Goal: Check status: Check status

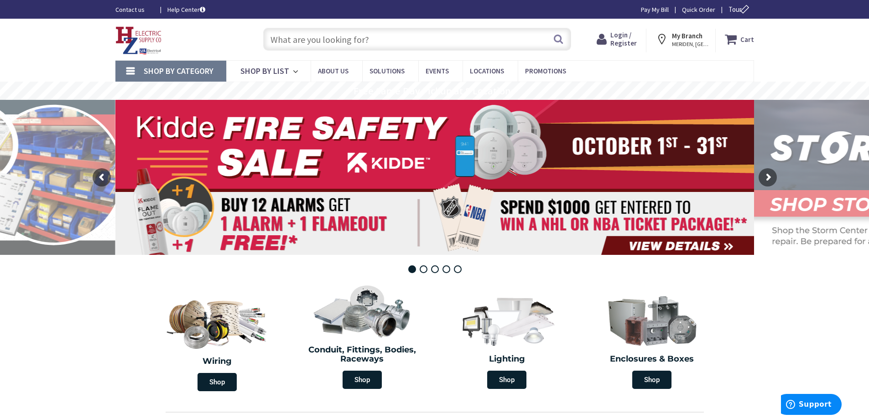
click at [630, 40] on span "Login / Register" at bounding box center [623, 39] width 26 height 17
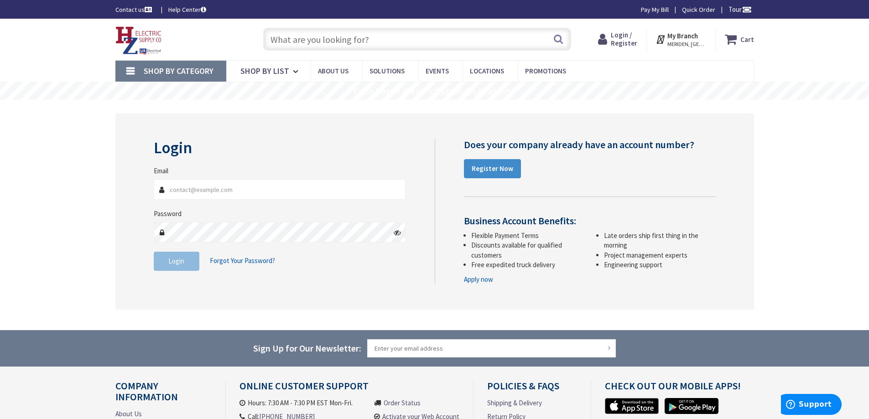
type input "service@goodlesselectric.com"
click at [177, 261] on span "Login" at bounding box center [176, 261] width 16 height 9
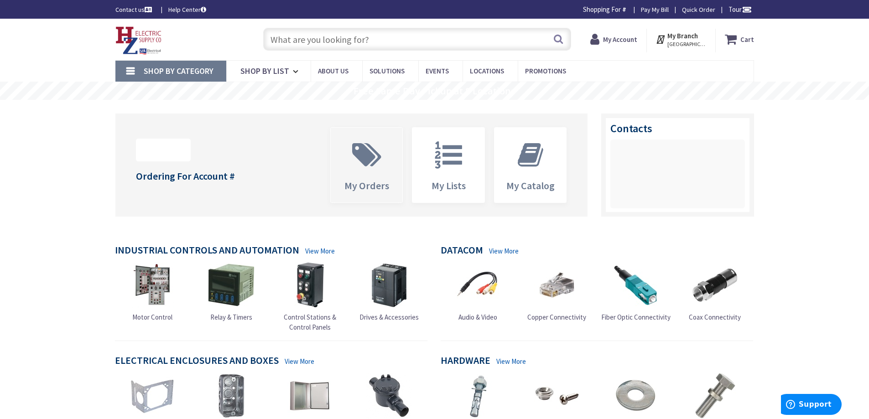
click at [375, 166] on icon at bounding box center [367, 154] width 38 height 27
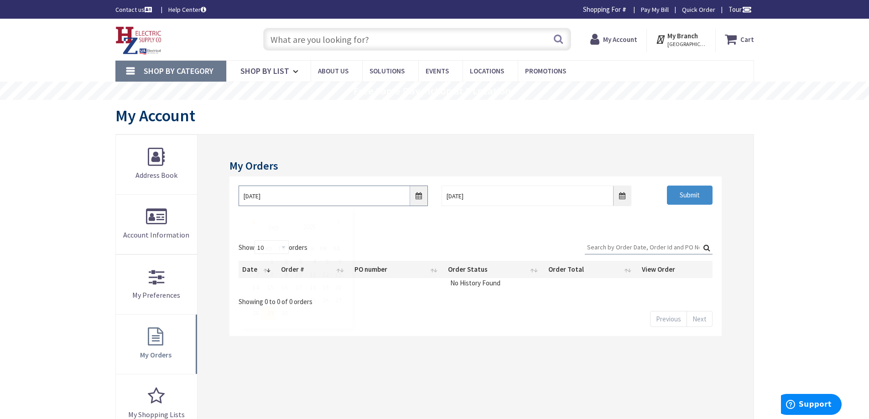
click at [420, 190] on input "9/29/2025" at bounding box center [333, 196] width 189 height 21
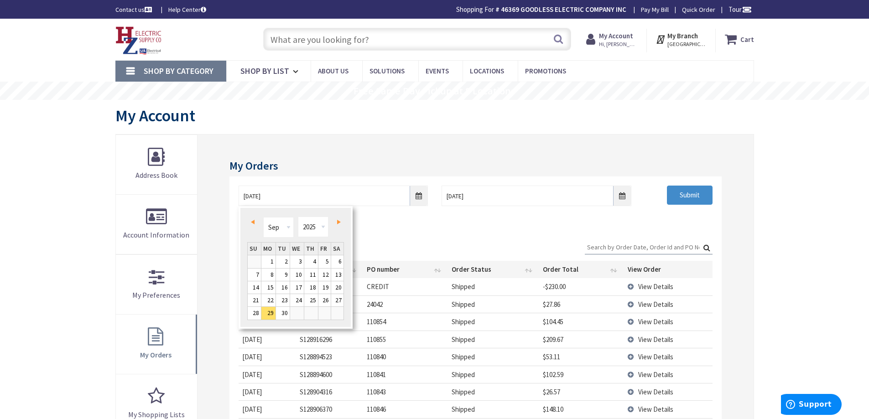
click at [254, 221] on span "Prev" at bounding box center [253, 222] width 4 height 5
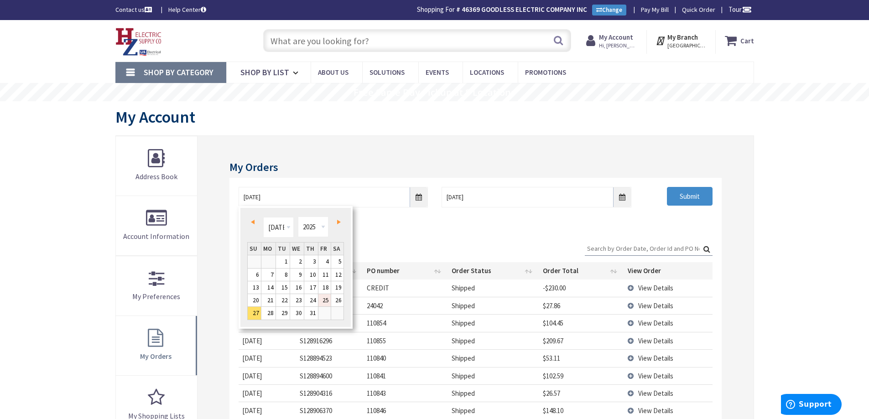
click at [325, 299] on link "25" at bounding box center [324, 300] width 12 height 12
type input "[DATE]"
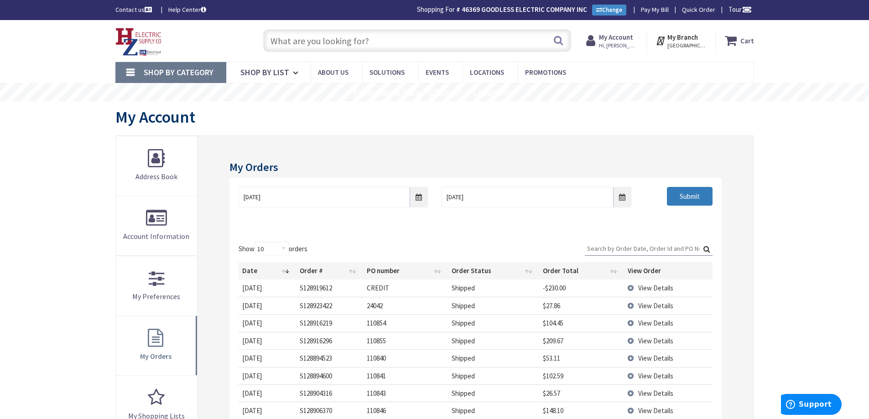
click at [688, 198] on input "Submit" at bounding box center [690, 196] width 46 height 19
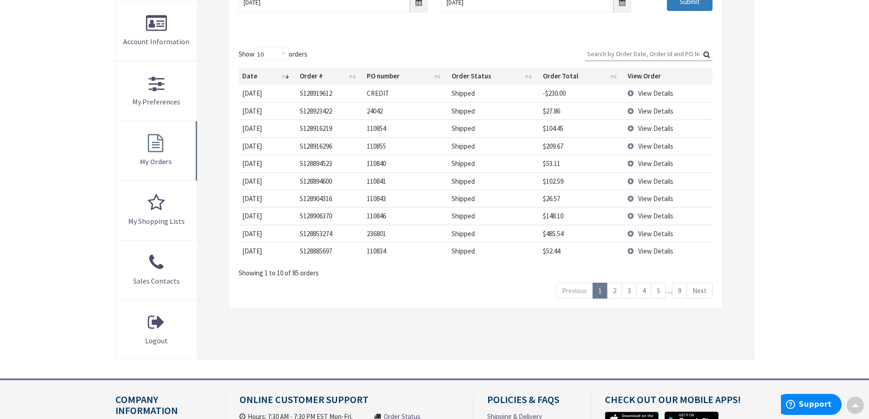
scroll to position [334, 0]
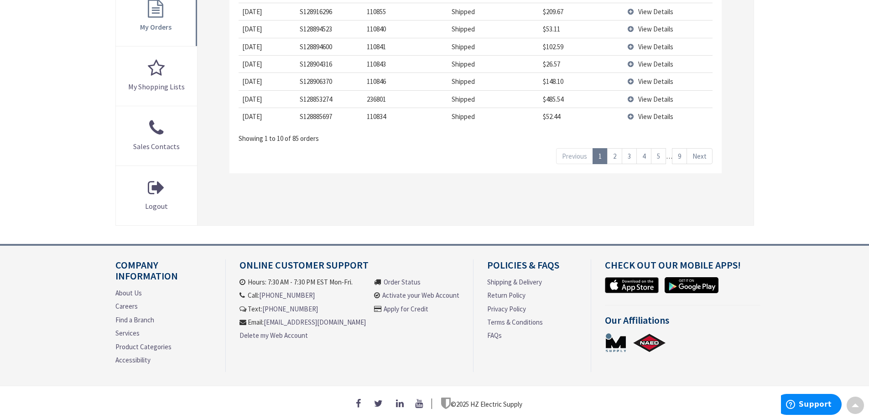
click at [680, 152] on link "9" at bounding box center [679, 156] width 15 height 16
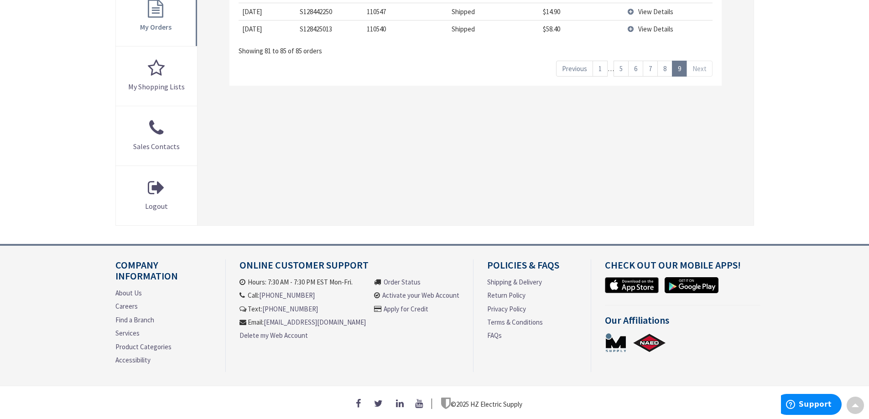
scroll to position [236, 0]
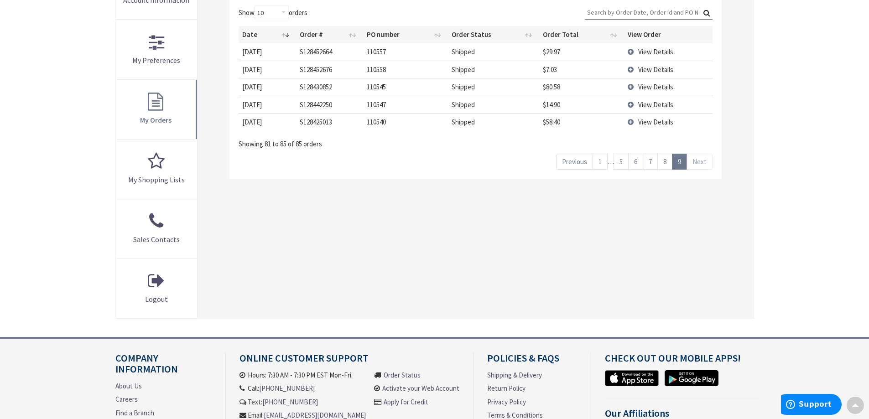
click at [632, 86] on td "View Details" at bounding box center [668, 86] width 88 height 17
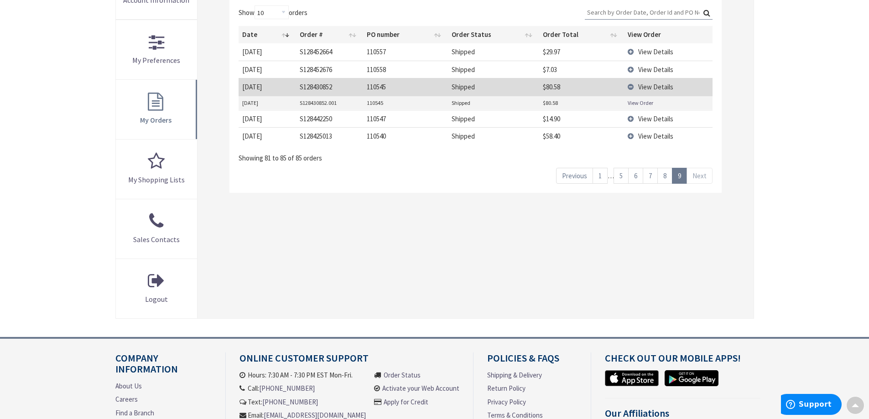
click at [632, 100] on link "View Order" at bounding box center [641, 103] width 26 height 8
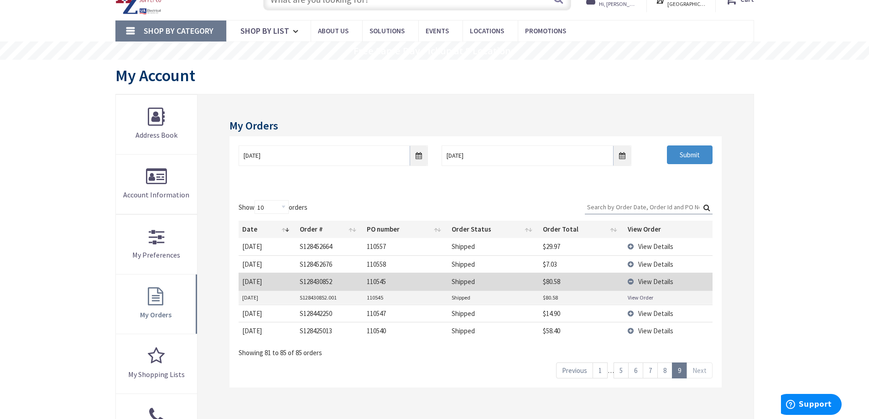
click at [667, 369] on link "8" at bounding box center [664, 371] width 15 height 16
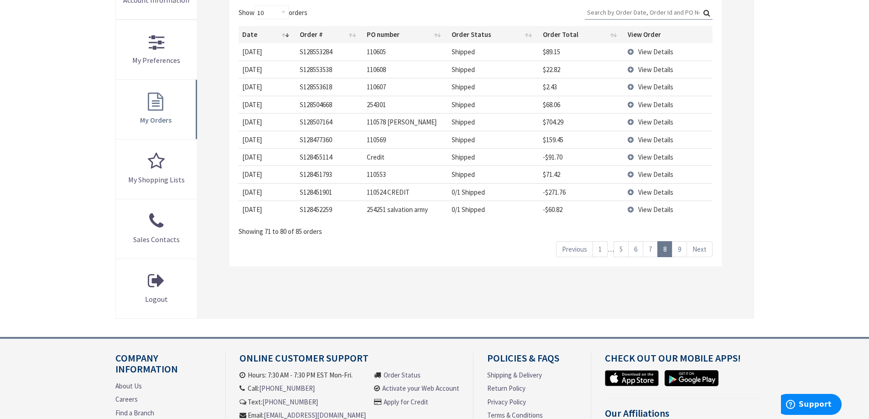
scroll to position [334, 0]
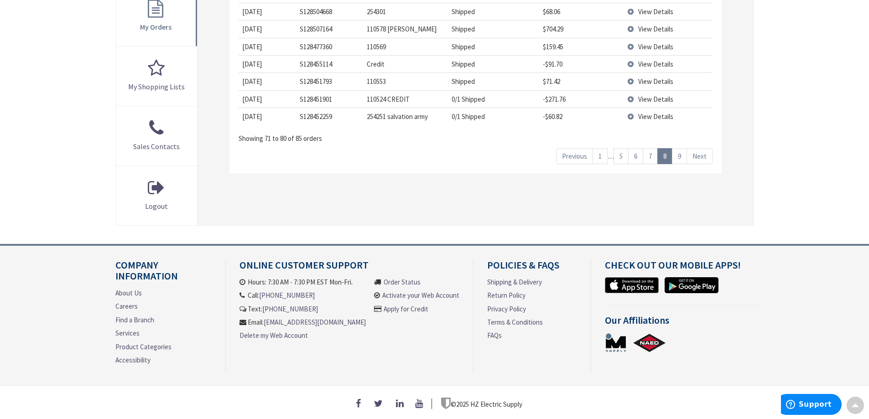
click at [631, 61] on td "View Details" at bounding box center [668, 63] width 88 height 17
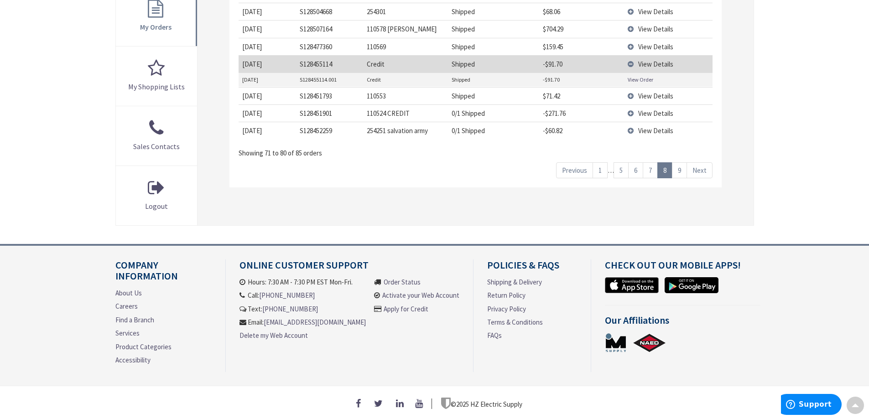
click at [636, 76] on link "View Order" at bounding box center [641, 80] width 26 height 8
click at [600, 166] on link "1" at bounding box center [600, 170] width 15 height 16
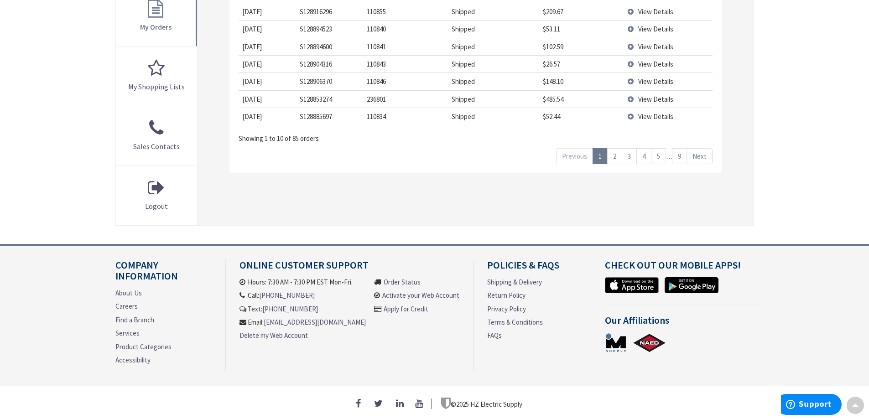
click at [615, 153] on link "2" at bounding box center [614, 156] width 15 height 16
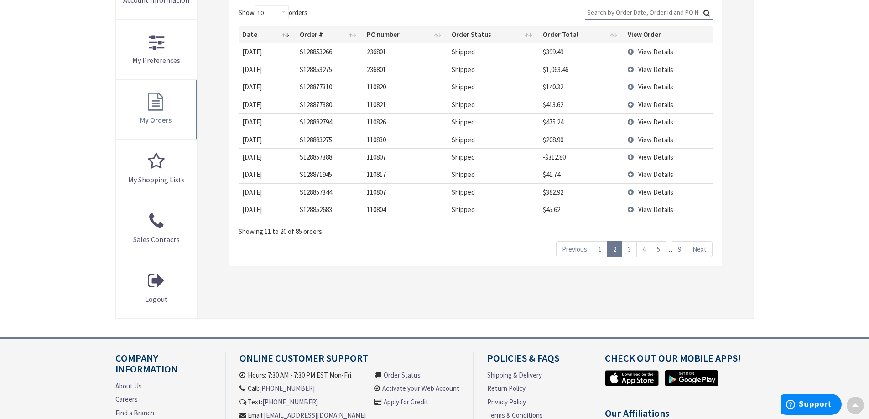
click at [631, 192] on td "View Details" at bounding box center [668, 191] width 88 height 17
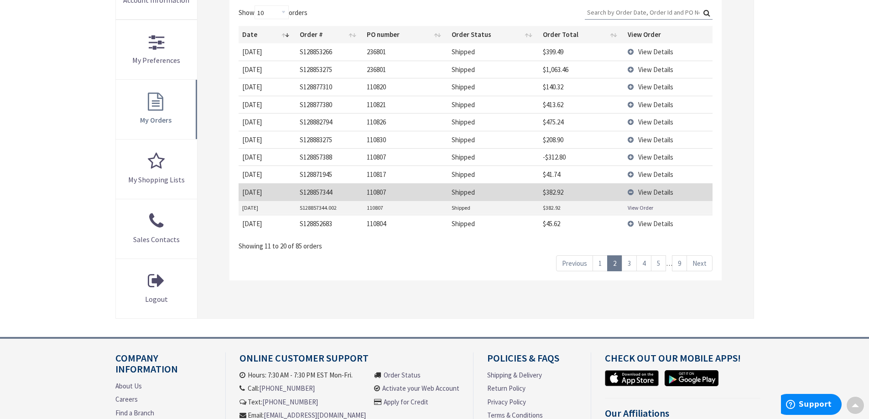
click at [636, 206] on link "View Order" at bounding box center [641, 208] width 26 height 8
click at [602, 262] on link "1" at bounding box center [600, 263] width 15 height 16
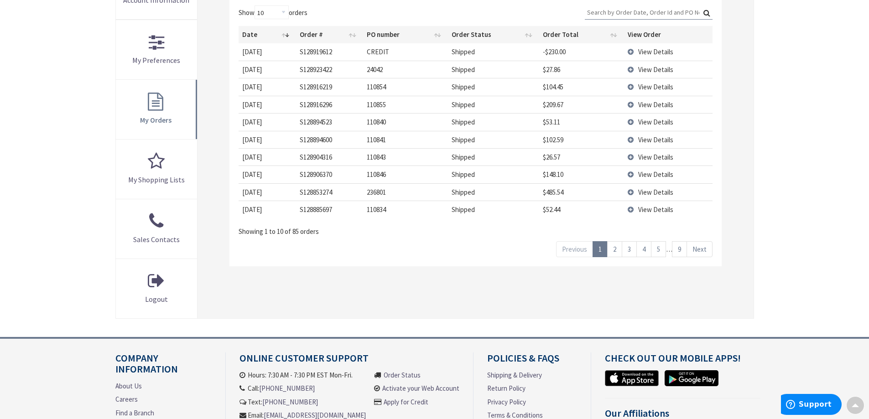
click at [617, 251] on link "2" at bounding box center [614, 249] width 15 height 16
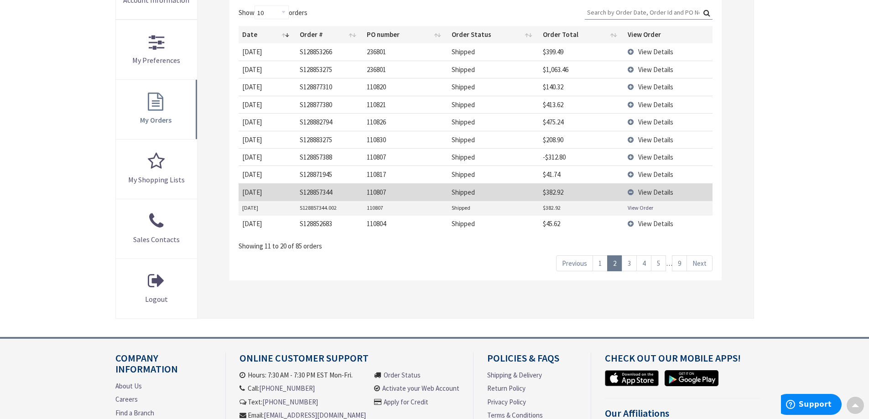
click at [629, 263] on link "3" at bounding box center [629, 263] width 15 height 16
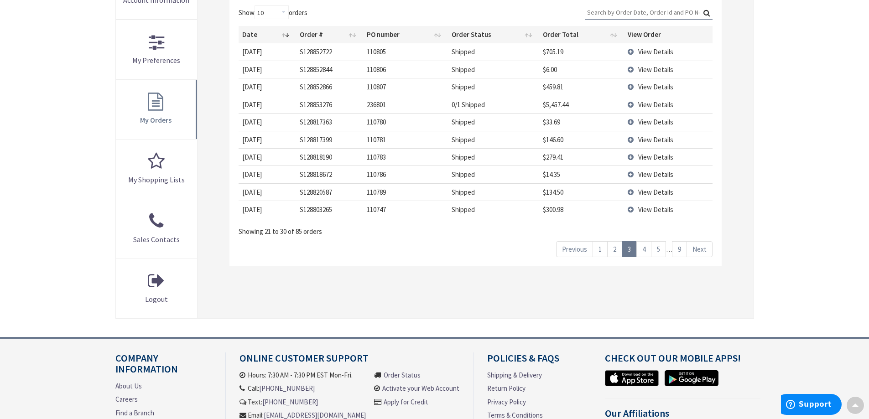
click at [630, 87] on td "View Details" at bounding box center [668, 86] width 88 height 17
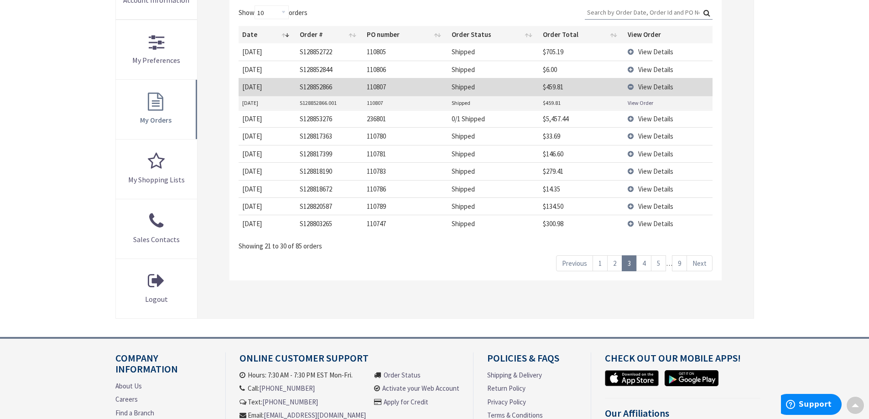
click at [635, 104] on link "View Order" at bounding box center [641, 103] width 26 height 8
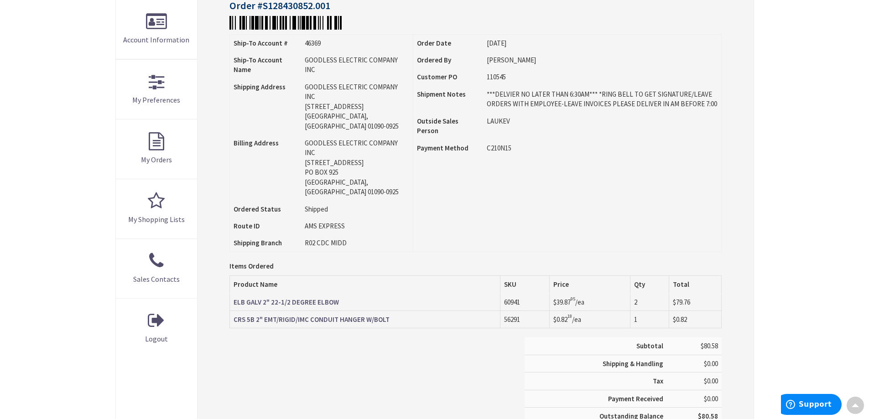
scroll to position [99, 0]
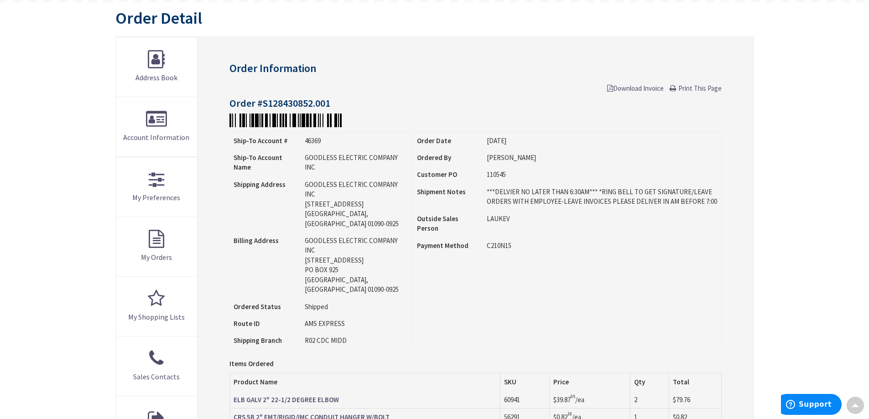
click at [700, 89] on span "Print This Page" at bounding box center [699, 88] width 43 height 9
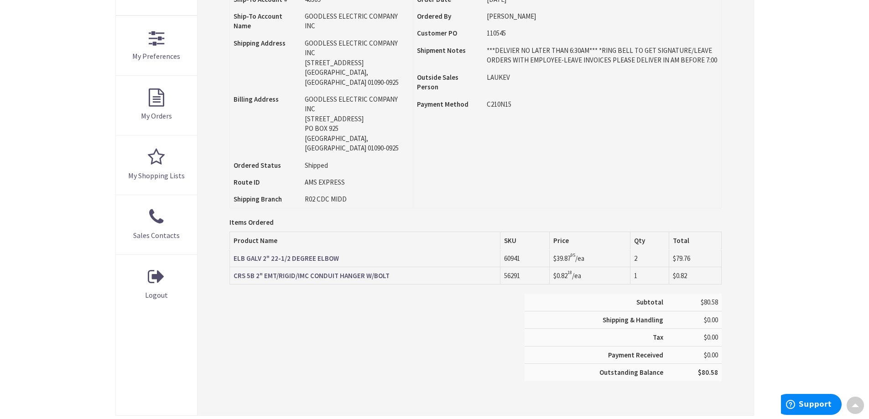
scroll to position [46, 0]
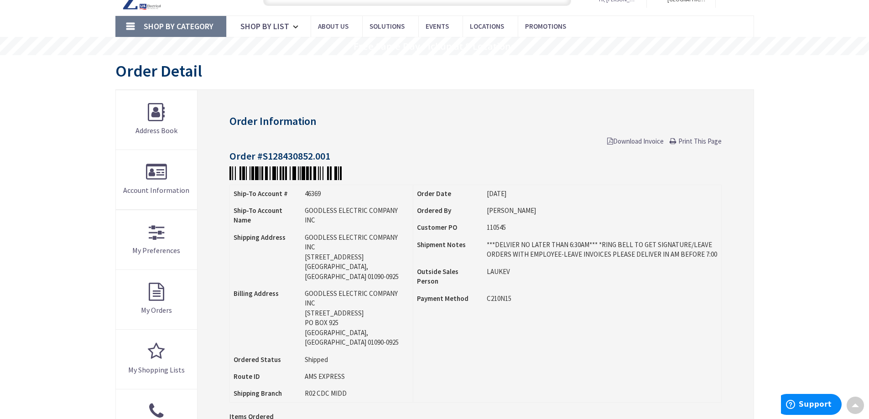
click at [619, 142] on span "Download Invoice" at bounding box center [635, 141] width 57 height 9
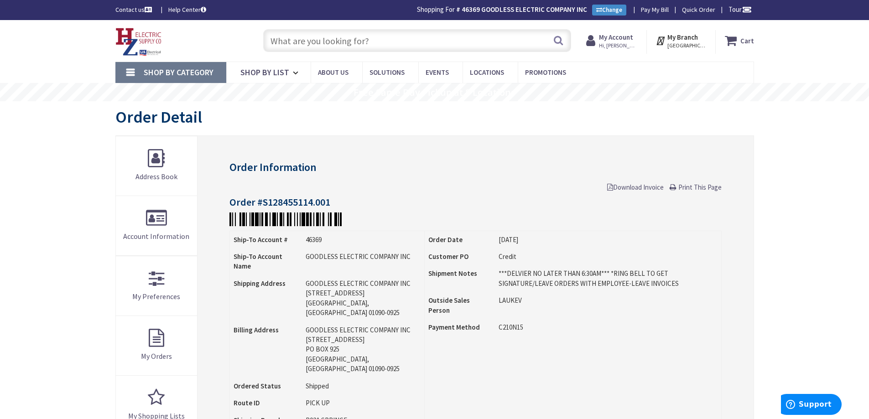
click at [644, 186] on span "Download Invoice" at bounding box center [635, 187] width 57 height 9
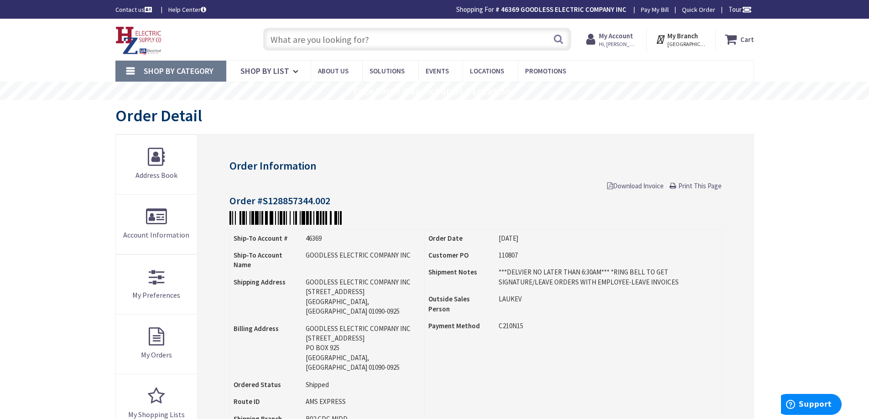
click at [646, 185] on span "Download Invoice" at bounding box center [635, 186] width 57 height 9
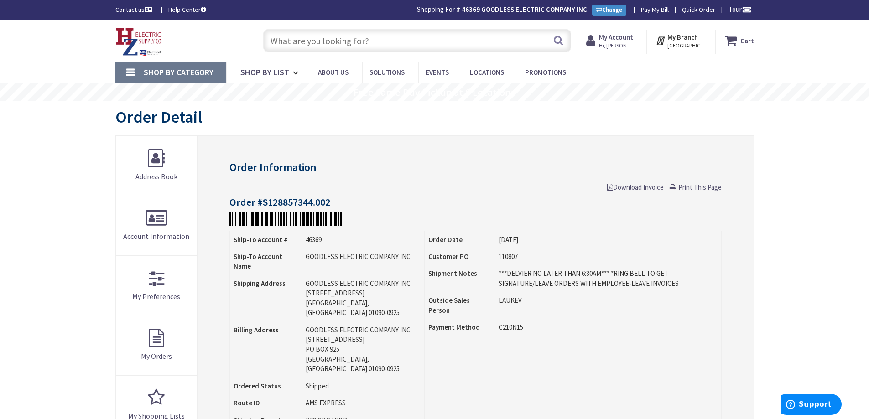
scroll to position [292, 0]
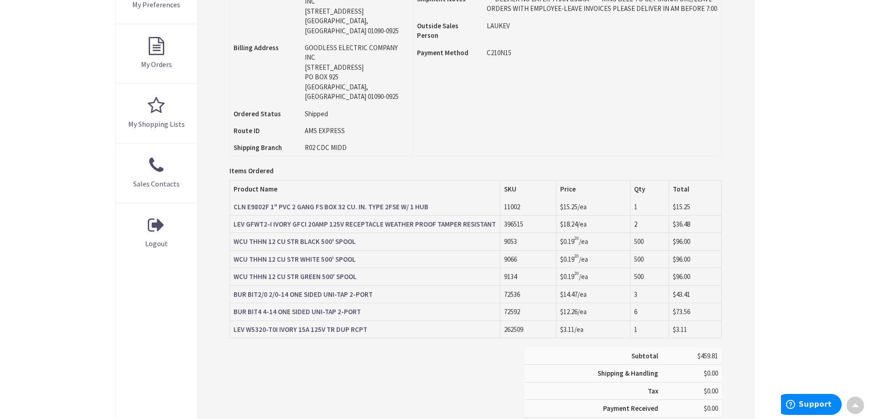
scroll to position [293, 0]
